Goal: Task Accomplishment & Management: Use online tool/utility

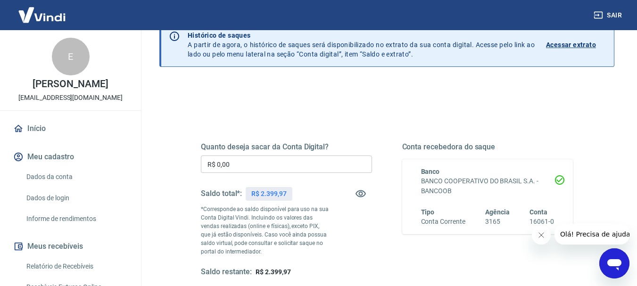
scroll to position [94, 0]
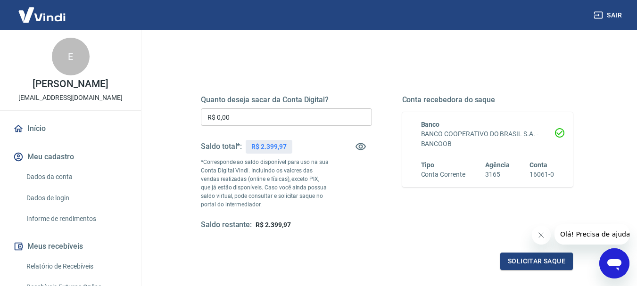
click at [230, 121] on input "R$ 0,00" at bounding box center [286, 116] width 171 height 17
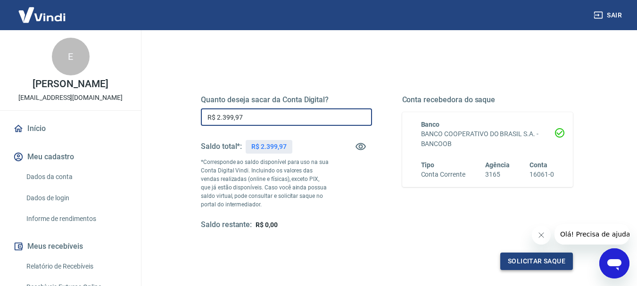
type input "R$ 2.399,97"
click at [519, 254] on button "Solicitar saque" at bounding box center [536, 261] width 73 height 17
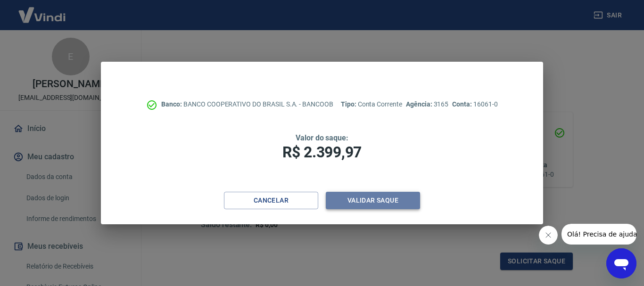
click at [380, 200] on button "Validar saque" at bounding box center [373, 200] width 94 height 17
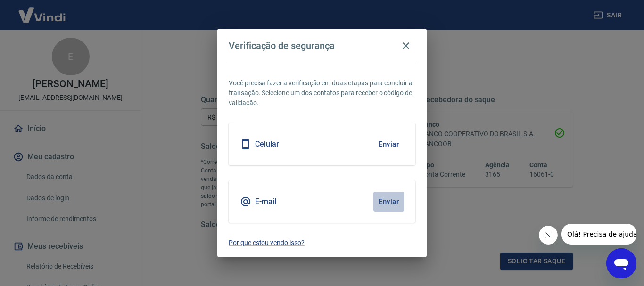
click at [394, 202] on button "Enviar" at bounding box center [388, 202] width 31 height 20
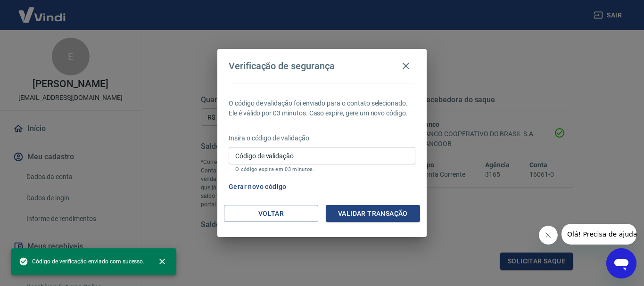
click at [293, 157] on input "Código de validação" at bounding box center [322, 155] width 187 height 17
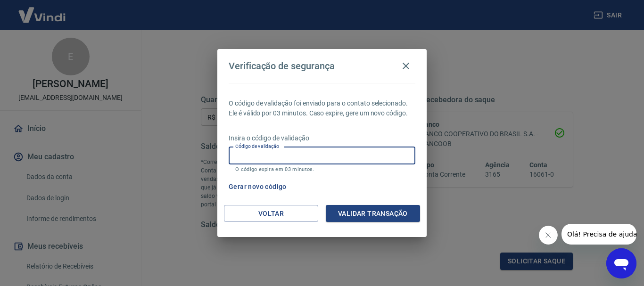
paste input "613802"
type input "613802"
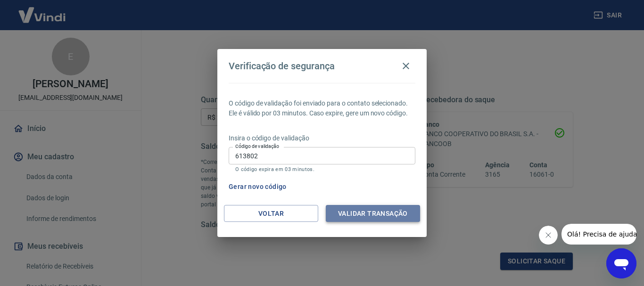
click at [354, 215] on button "Validar transação" at bounding box center [373, 213] width 94 height 17
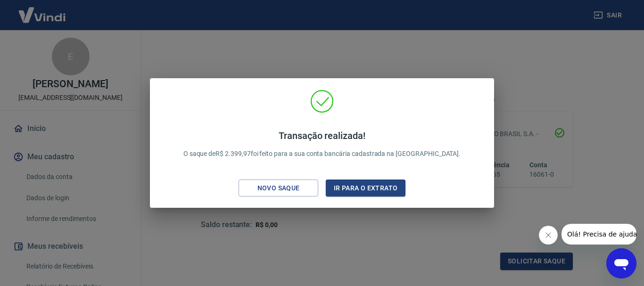
click at [368, 203] on div "Transação realizada! O saque de R$ 2.399,97 foi feito para a sua conta bancária…" at bounding box center [322, 143] width 344 height 130
click at [359, 183] on button "Ir para o extrato" at bounding box center [366, 188] width 80 height 17
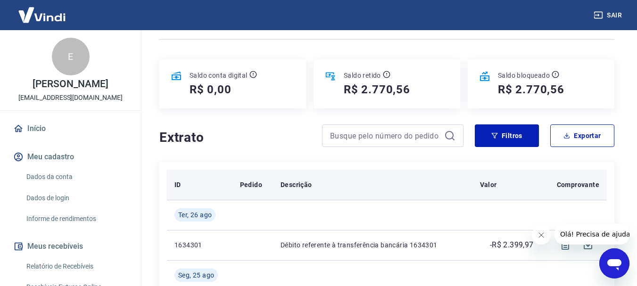
scroll to position [94, 0]
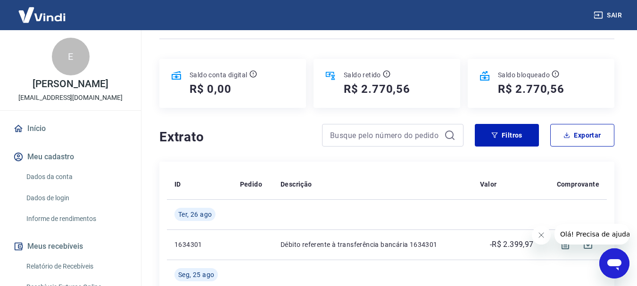
click at [382, 74] on div "Saldo retido" at bounding box center [376, 74] width 66 height 9
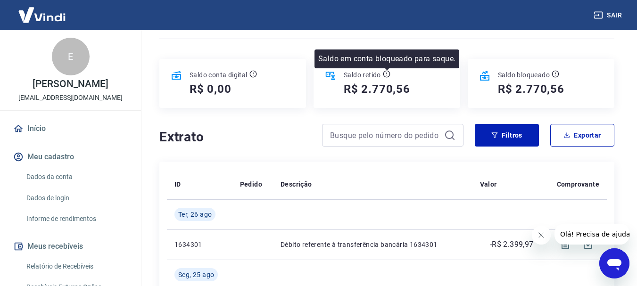
click at [386, 73] on icon at bounding box center [386, 74] width 0 height 2
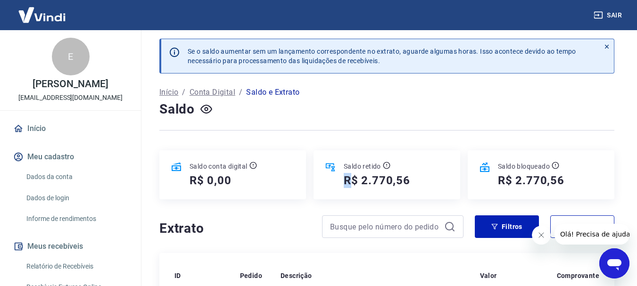
scroll to position [0, 0]
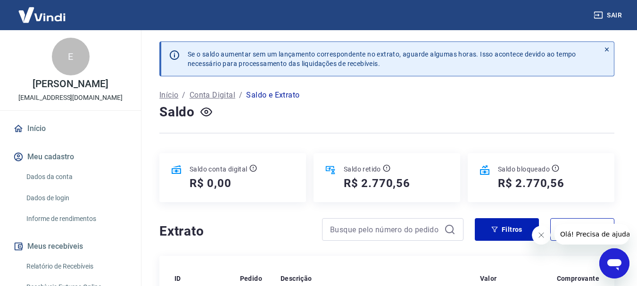
click at [450, 109] on div "Saldo" at bounding box center [386, 112] width 455 height 19
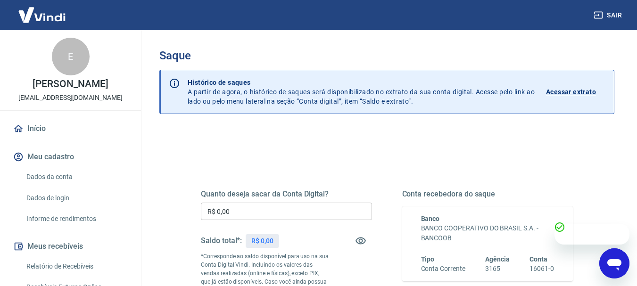
click at [43, 129] on link "Início" at bounding box center [70, 128] width 118 height 21
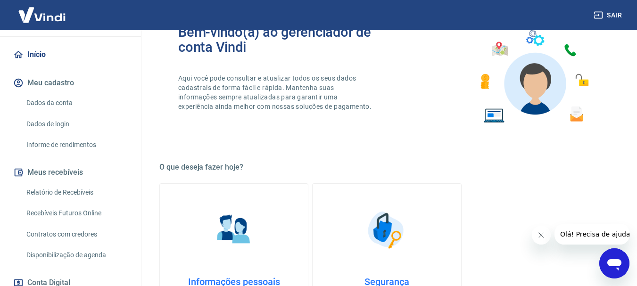
scroll to position [94, 0]
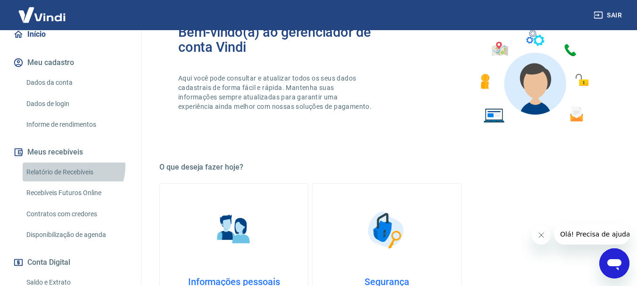
click at [69, 166] on link "Relatório de Recebíveis" at bounding box center [76, 172] width 107 height 19
